Goal: Information Seeking & Learning: Learn about a topic

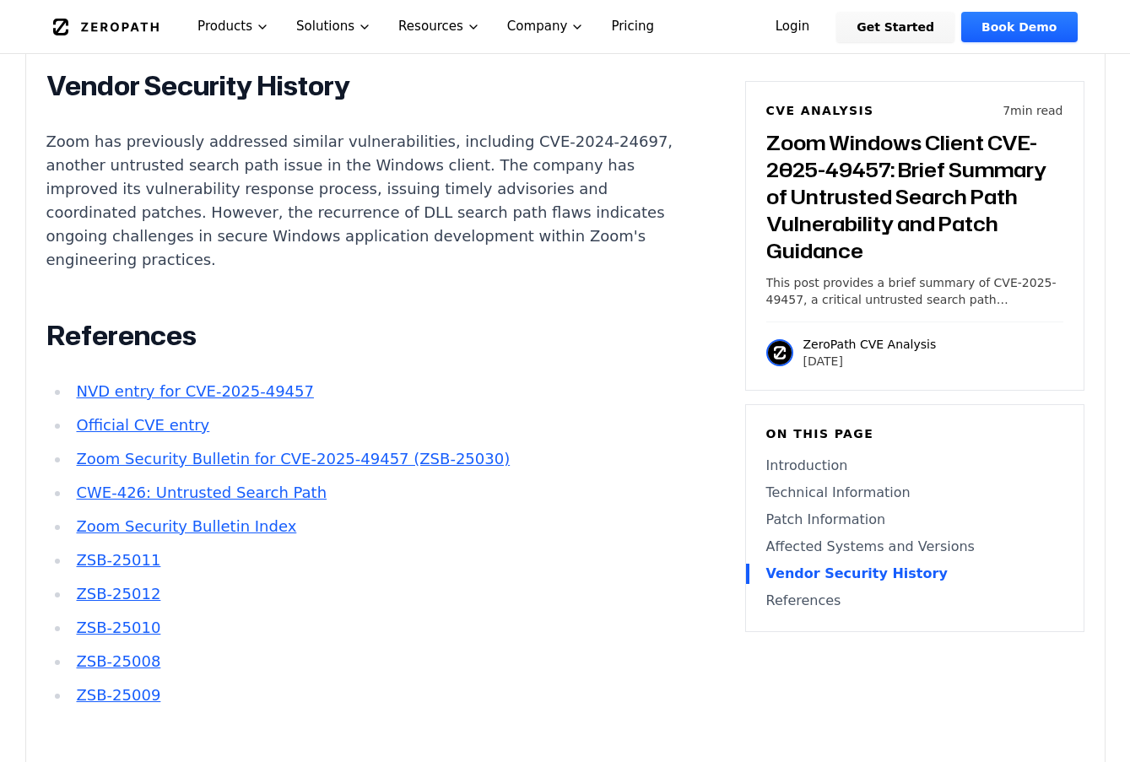
scroll to position [2615, 0]
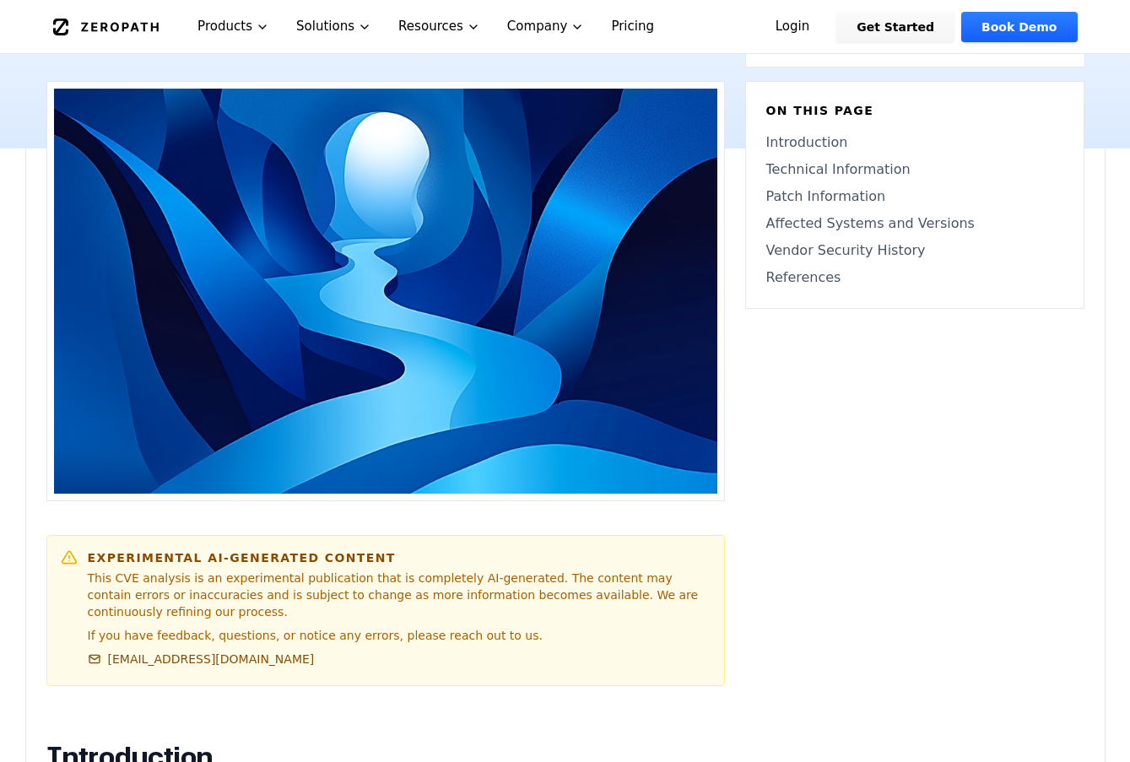
scroll to position [1012, 0]
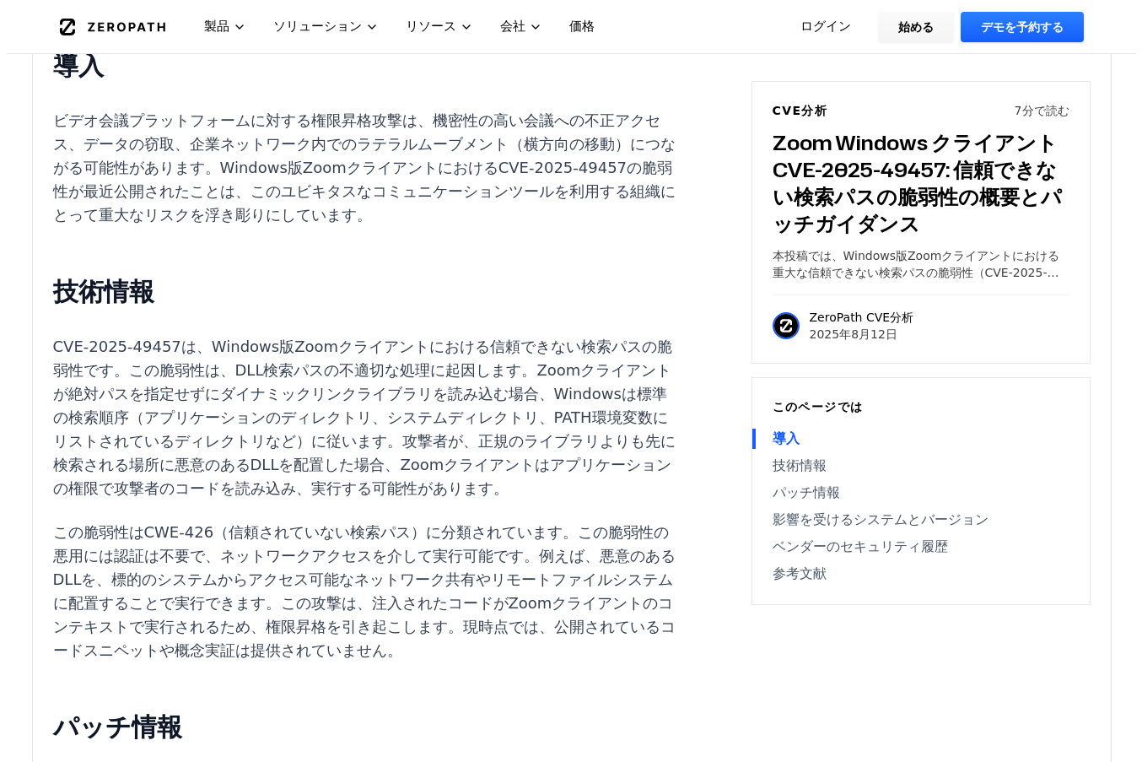
scroll to position [0, 0]
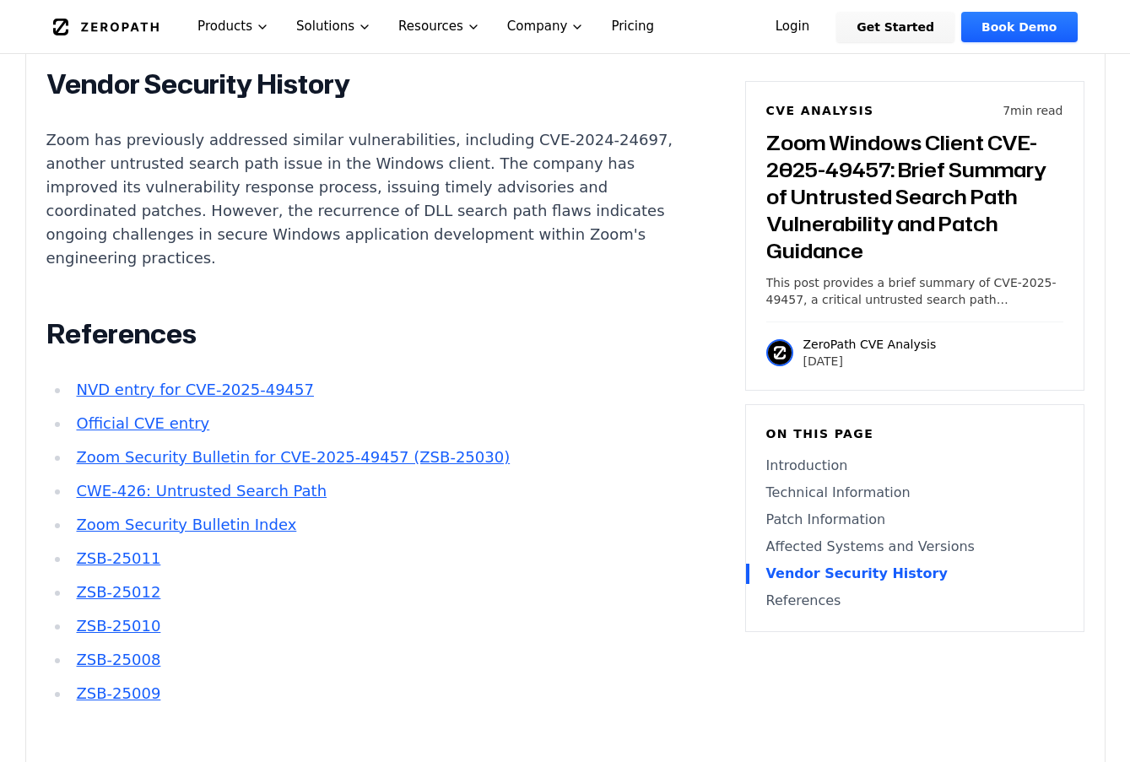
scroll to position [2700, 0]
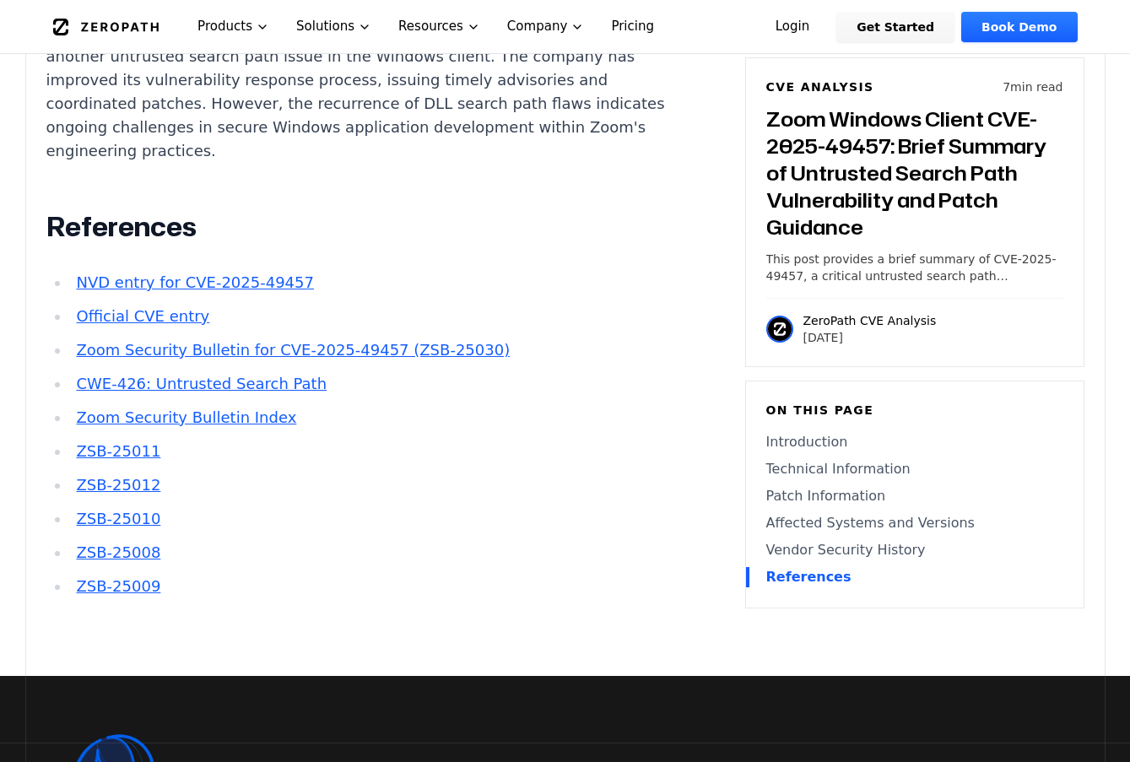
click at [297, 375] on link "CWE-426: Untrusted Search Path" at bounding box center [201, 384] width 251 height 18
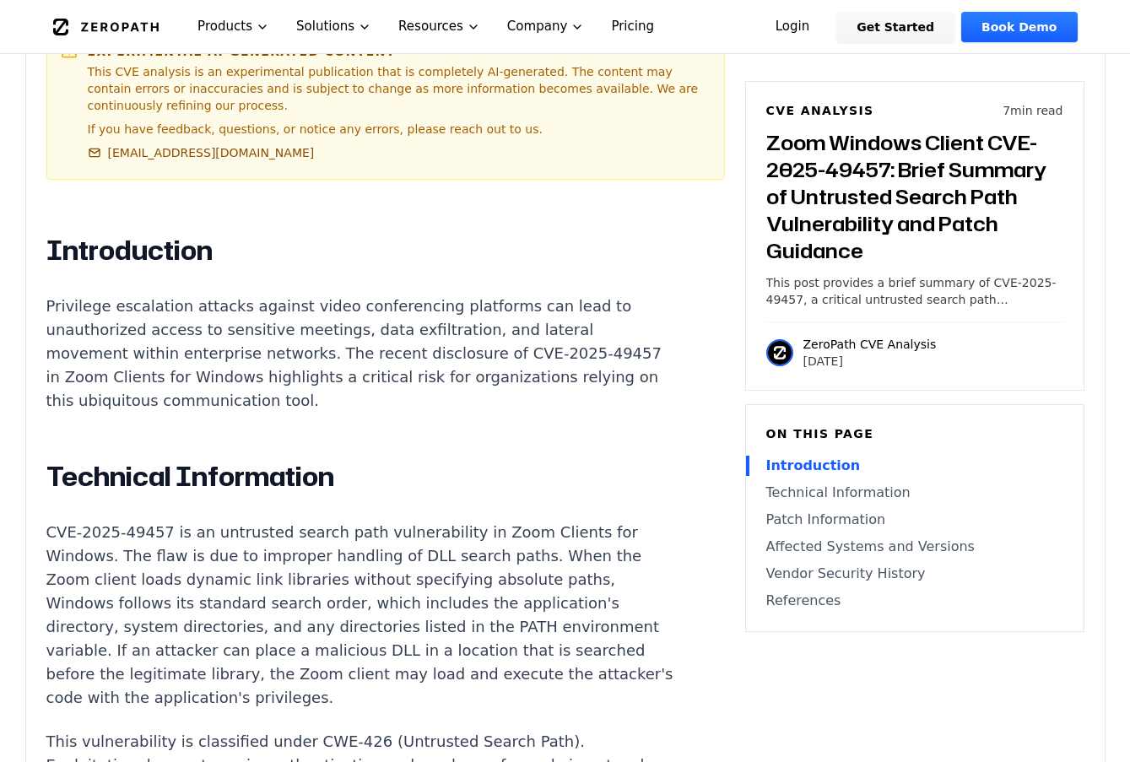
scroll to position [1603, 0]
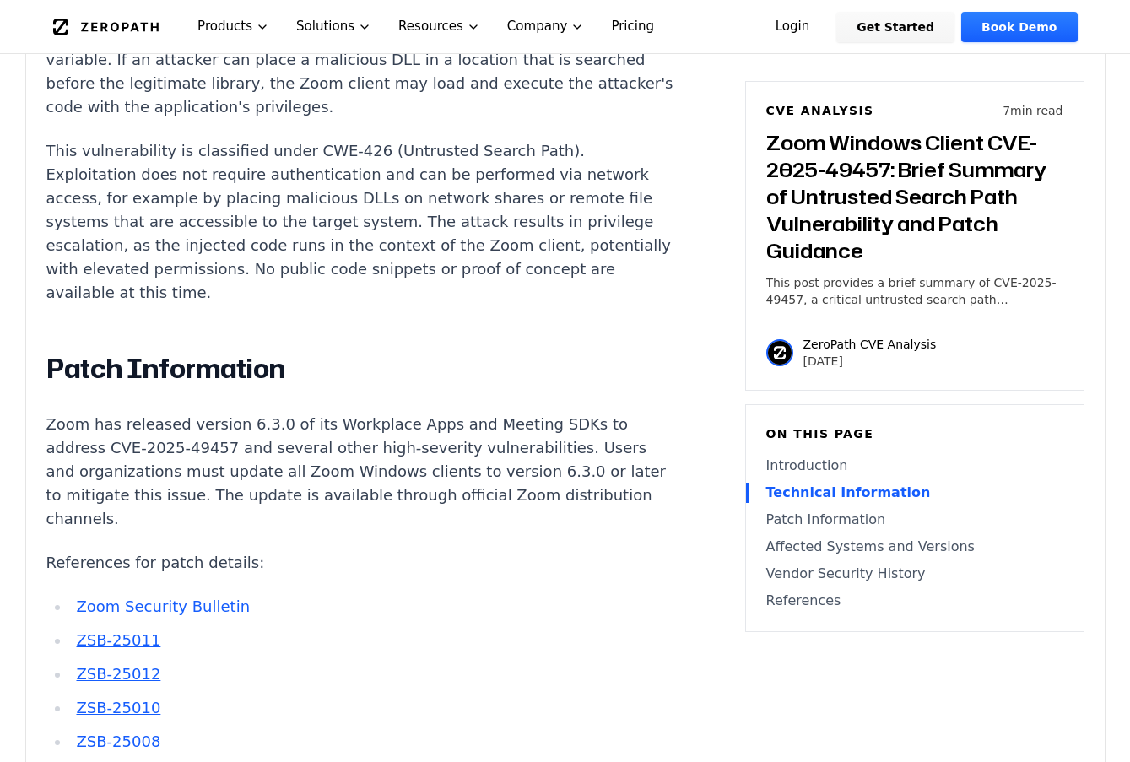
click at [213, 546] on div "Introduction Privilege escalation attacks against video conferencing platforms …" at bounding box center [360, 669] width 628 height 2052
click at [213, 597] on link "Zoom Security Bulletin" at bounding box center [163, 606] width 174 height 18
